Goal: Task Accomplishment & Management: Use online tool/utility

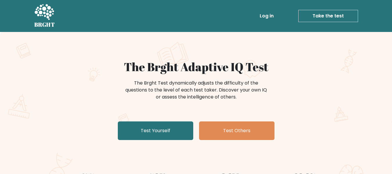
click at [316, 16] on link "Take the test" at bounding box center [329, 16] width 60 height 12
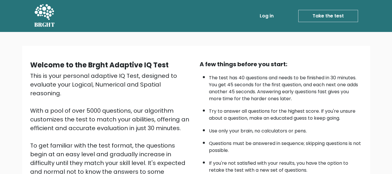
click at [187, 48] on div "Welcome to the Brght Adaptive IQ Test This is your personal adaptive IQ Test, d…" at bounding box center [196, 138] width 349 height 184
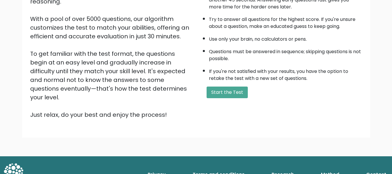
scroll to position [92, 0]
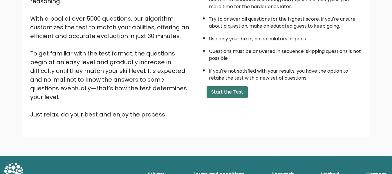
click at [223, 93] on button "Start the Test" at bounding box center [227, 92] width 41 height 12
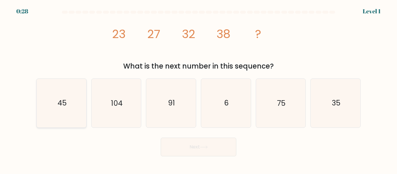
click at [65, 101] on text "45" at bounding box center [61, 103] width 9 height 10
click at [198, 89] on input "a. 45" at bounding box center [198, 87] width 0 height 1
radio input "true"
click at [191, 144] on button "Next" at bounding box center [199, 147] width 76 height 19
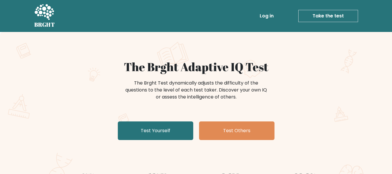
click at [272, 14] on link "Log in" at bounding box center [267, 16] width 19 height 12
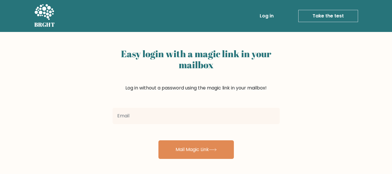
click at [154, 114] on input "email" at bounding box center [196, 116] width 167 height 16
type input "faisal_mukhtar85@yahoo.com"
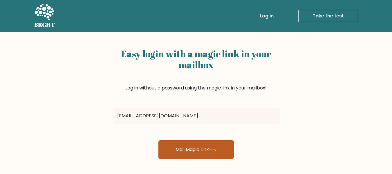
click at [188, 155] on button "Mail Magic Link" at bounding box center [197, 149] width 76 height 19
